Goal: Transaction & Acquisition: Purchase product/service

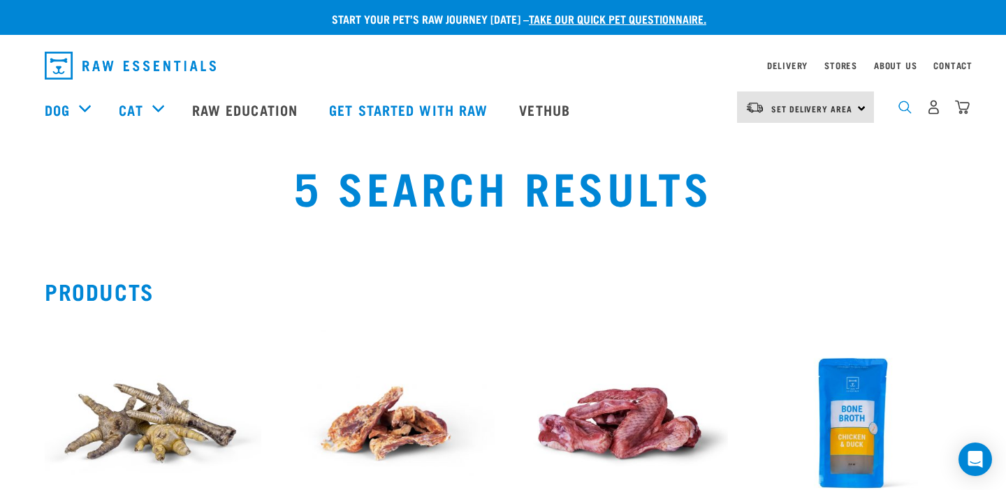
click at [904, 112] on img "dropdown navigation" at bounding box center [904, 107] width 13 height 13
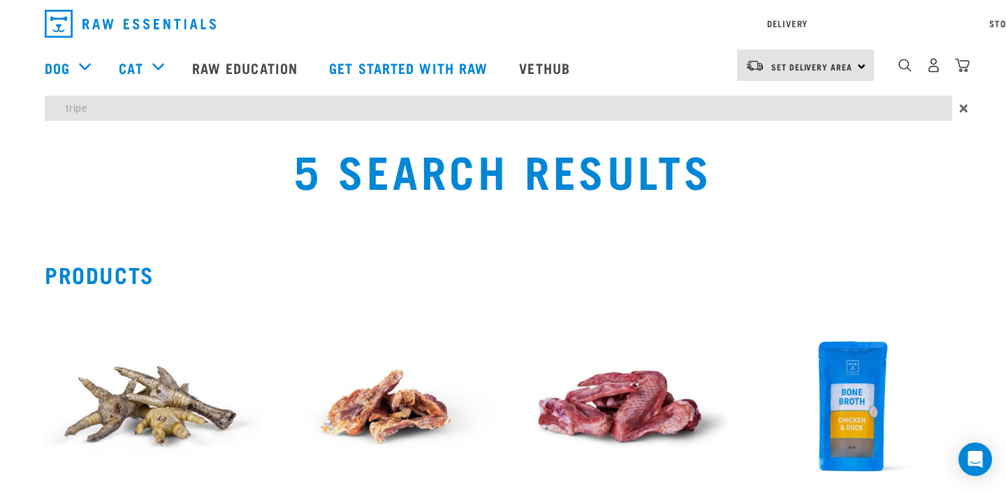
type input "tripe"
click at [96, 112] on input "tripe" at bounding box center [498, 108] width 907 height 25
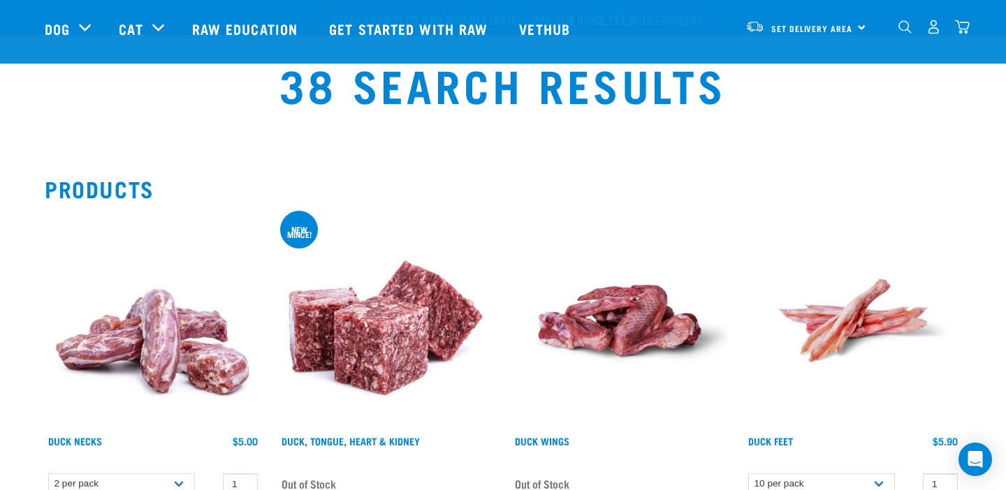
select select "352"
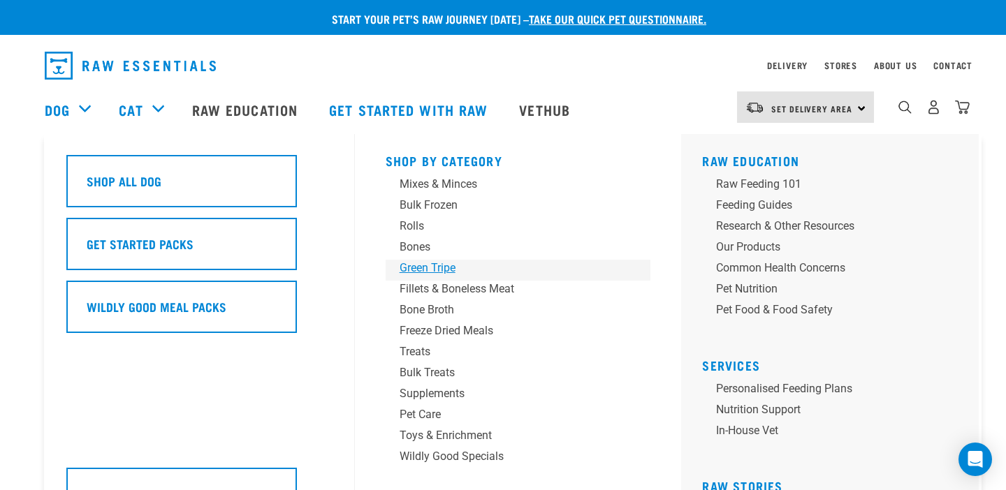
click at [413, 272] on div "Green Tripe" at bounding box center [508, 268] width 218 height 17
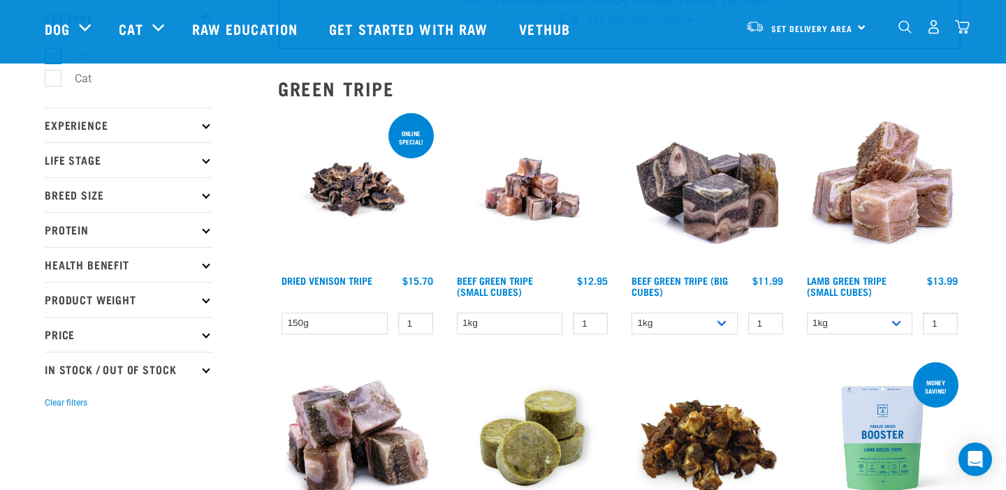
scroll to position [97, 0]
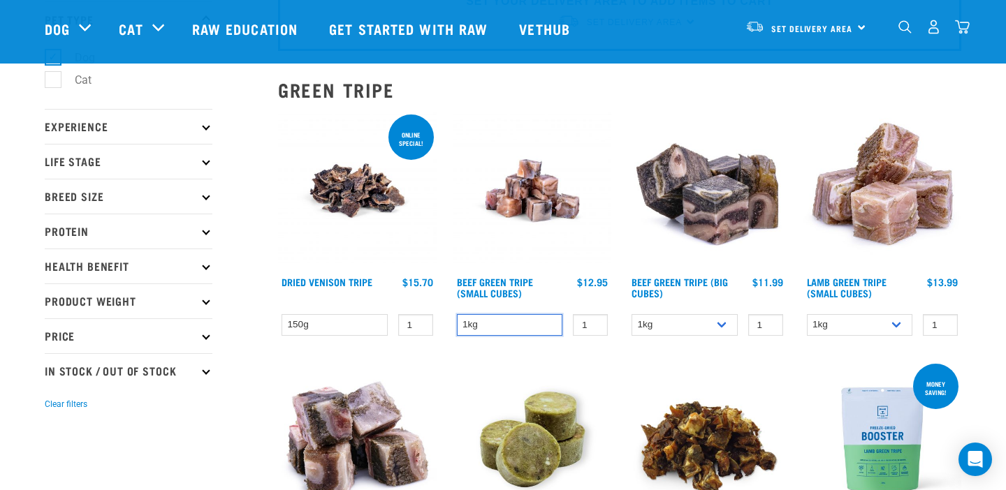
click at [502, 326] on select "1kg" at bounding box center [510, 325] width 106 height 22
click at [894, 325] on select "1kg 3kg" at bounding box center [860, 325] width 106 height 22
select select "344959"
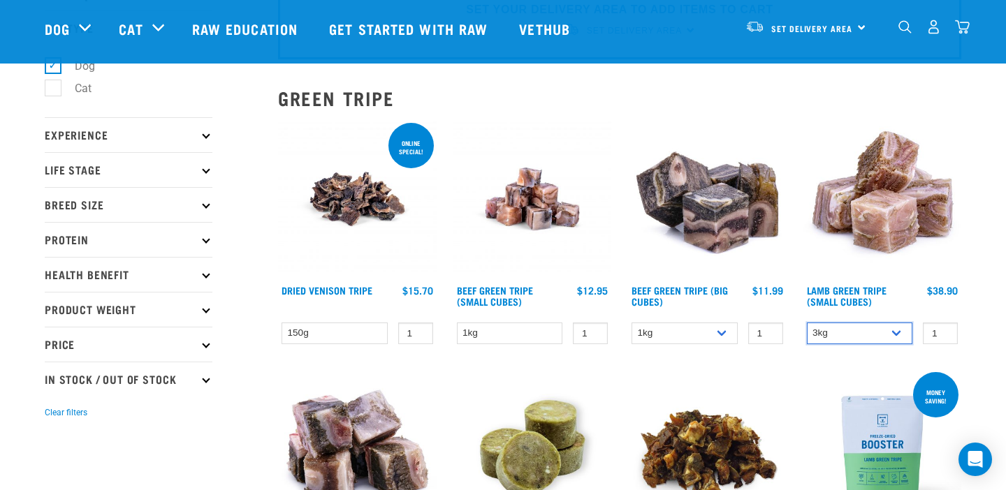
scroll to position [0, 0]
